Goal: Information Seeking & Learning: Understand process/instructions

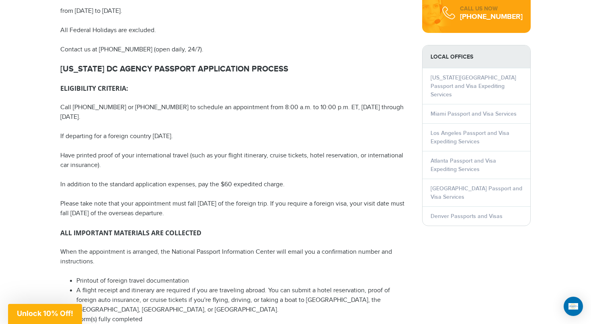
scroll to position [448, 0]
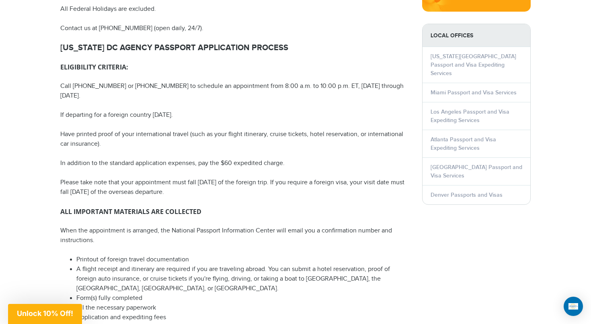
click at [168, 185] on p "Please take note that your appointment must fall [DATE] of the foreign trip. If…" at bounding box center [234, 187] width 349 height 19
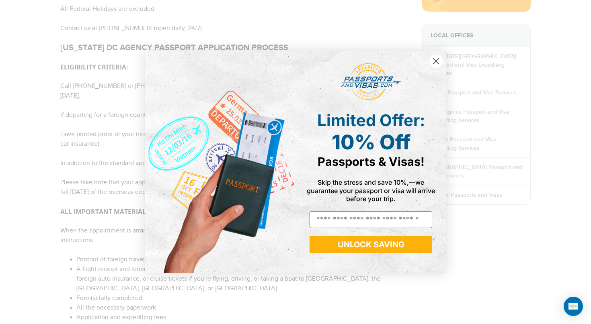
click at [168, 187] on img "POPUP Form" at bounding box center [220, 162] width 151 height 222
click at [85, 205] on div "Close dialog Limited Offer: 10% Off Passports & Visas! Skip the stress and save…" at bounding box center [295, 162] width 591 height 324
click at [442, 60] on circle "Close dialog" at bounding box center [435, 61] width 13 height 13
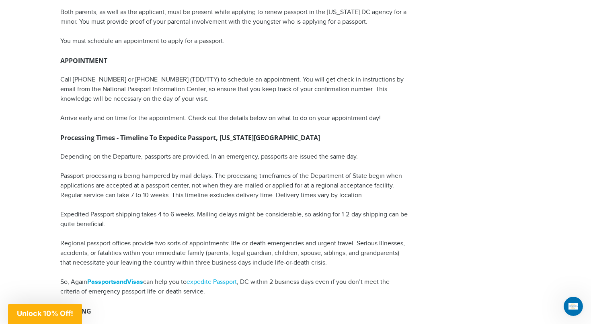
scroll to position [850, 0]
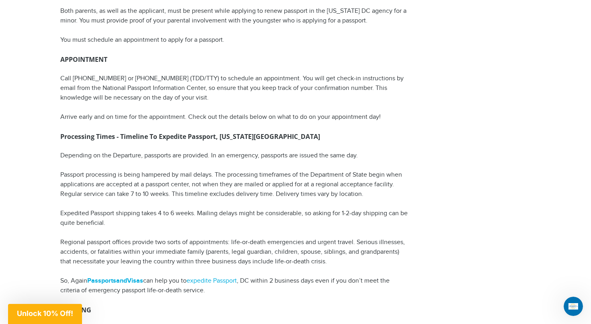
click at [245, 215] on p "Expedited Passport shipping takes 4 to 6 weeks. Mailing delays might be conside…" at bounding box center [234, 218] width 349 height 19
click at [235, 212] on p "Expedited Passport shipping takes 4 to 6 weeks. Mailing delays might be conside…" at bounding box center [234, 218] width 349 height 19
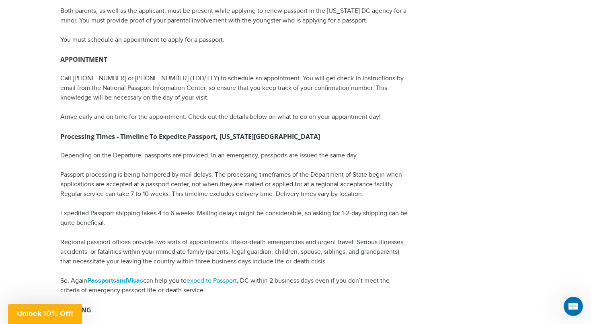
click at [235, 212] on p "Expedited Passport shipping takes 4 to 6 weeks. Mailing delays might be conside…" at bounding box center [234, 218] width 349 height 19
click at [230, 246] on p "Regional passport offices provide two sorts of appointments: life-or-death emer…" at bounding box center [234, 252] width 349 height 29
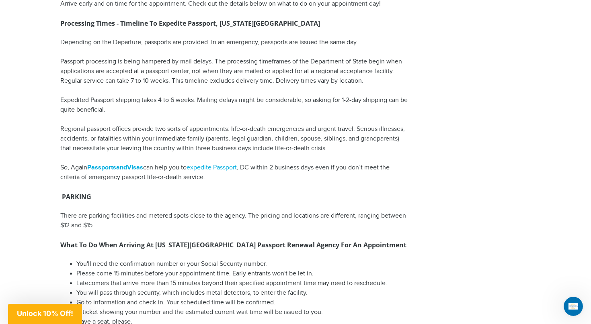
scroll to position [972, 0]
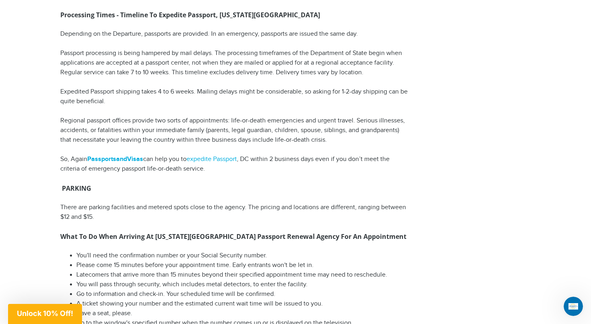
click at [206, 203] on p "There are parking facilities and metered spots close to the agency. The pricing…" at bounding box center [234, 212] width 349 height 19
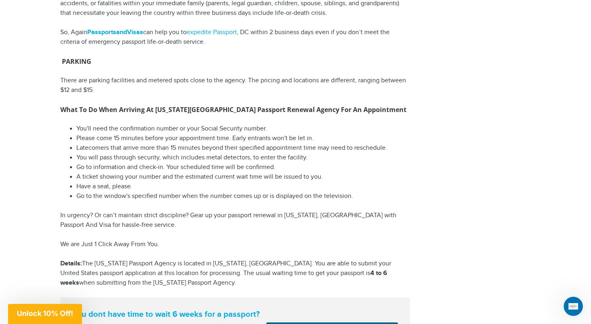
click at [206, 200] on li "Go to the window's specified number when the number comes up or is displayed on…" at bounding box center [242, 197] width 333 height 10
click at [216, 177] on li "A ticket showing your number and the estimated current wait time will be issued…" at bounding box center [242, 177] width 333 height 10
click at [194, 166] on li "Go to information and check-in. Your scheduled time will be confirmed." at bounding box center [242, 168] width 333 height 10
